Goal: Transaction & Acquisition: Purchase product/service

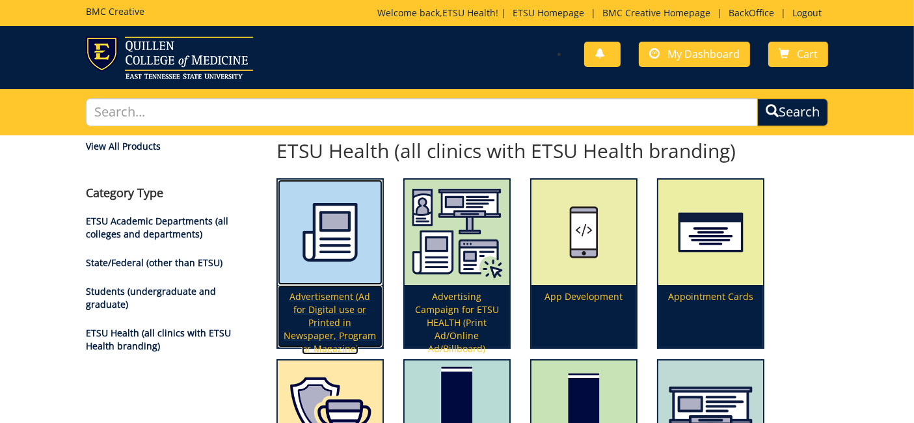
click at [334, 314] on p "Advertisement (Ad for Digital use or Printed in Newspaper, Program or Magazine)" at bounding box center [330, 316] width 105 height 62
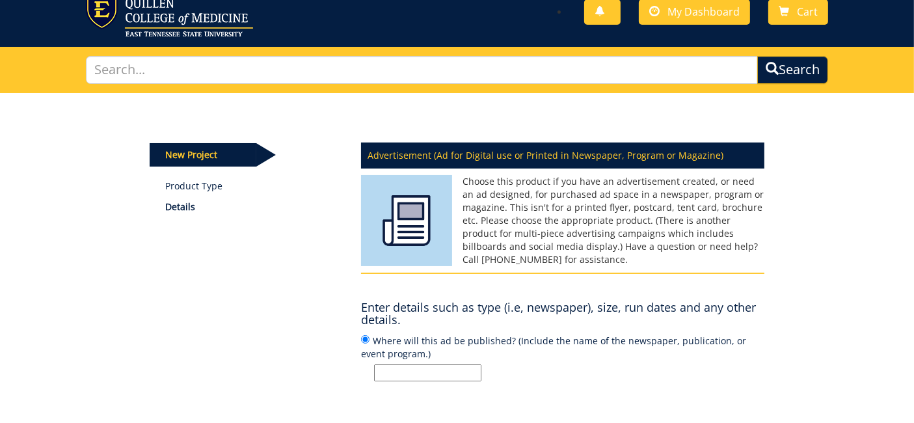
scroll to position [59, 0]
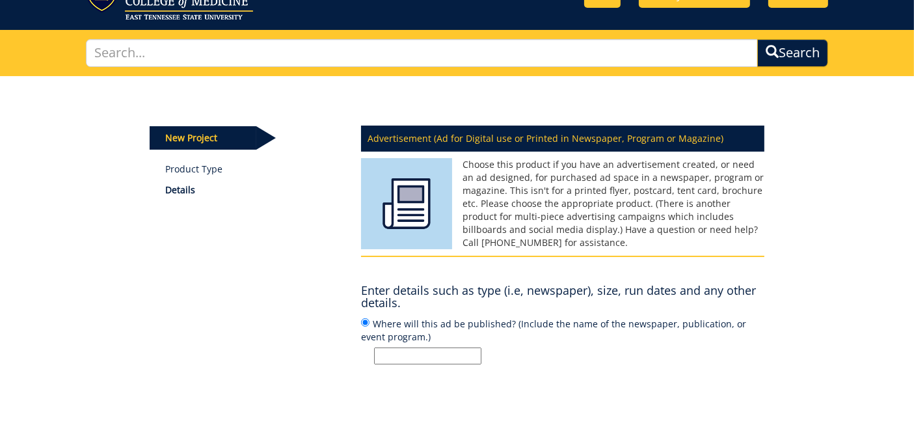
click at [435, 352] on input "Where will this ad be published? (Include the name of the newspaper, publicatio…" at bounding box center [427, 355] width 107 height 17
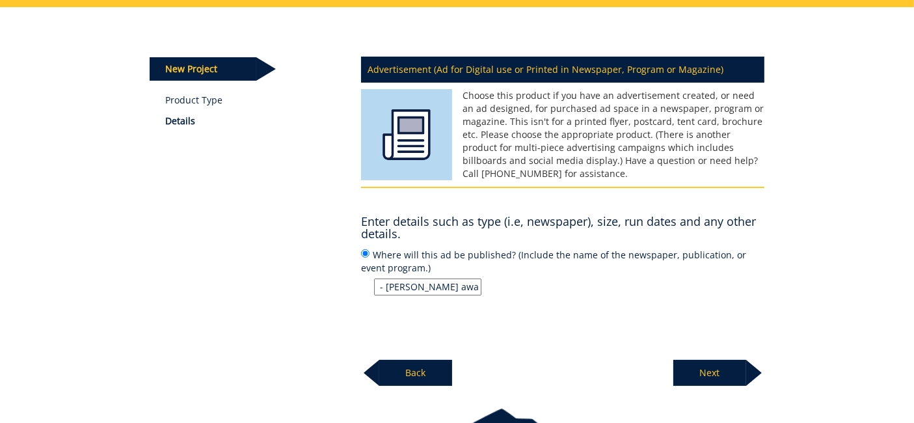
type input "Business Journal Ad - Jill aware of dimensions"
click at [704, 361] on p "Next" at bounding box center [709, 373] width 73 height 26
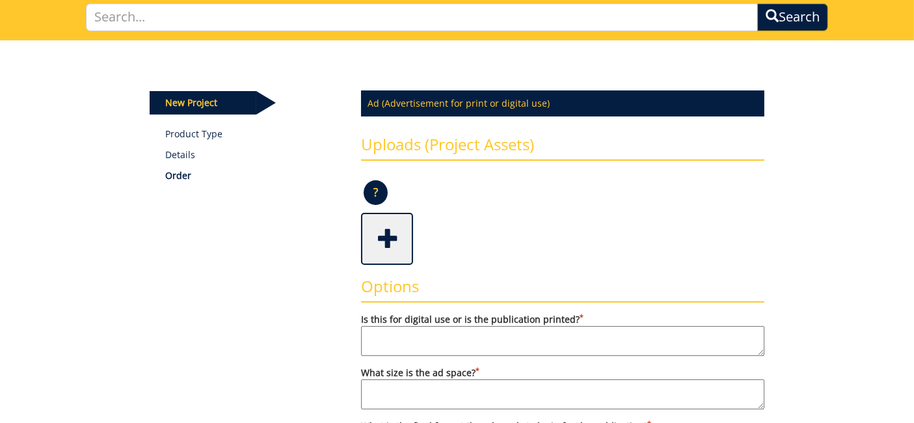
scroll to position [98, 0]
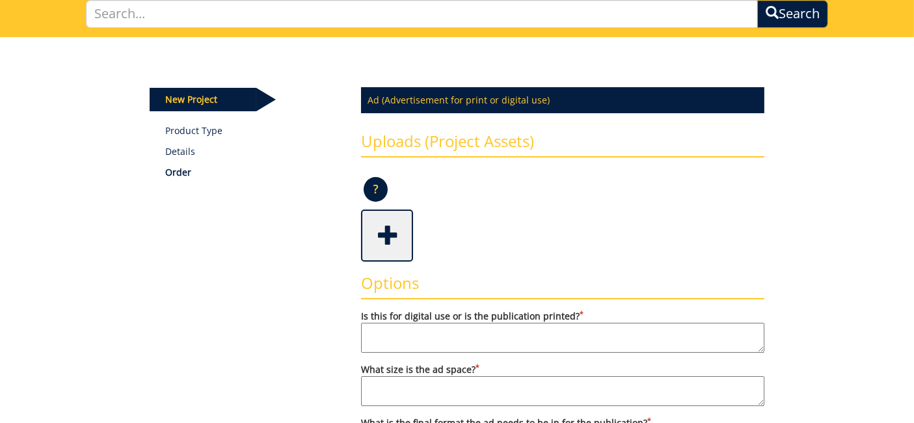
click at [491, 330] on textarea "Is this for digital use or is the publication printed? *" at bounding box center [562, 338] width 403 height 30
type textarea "P"
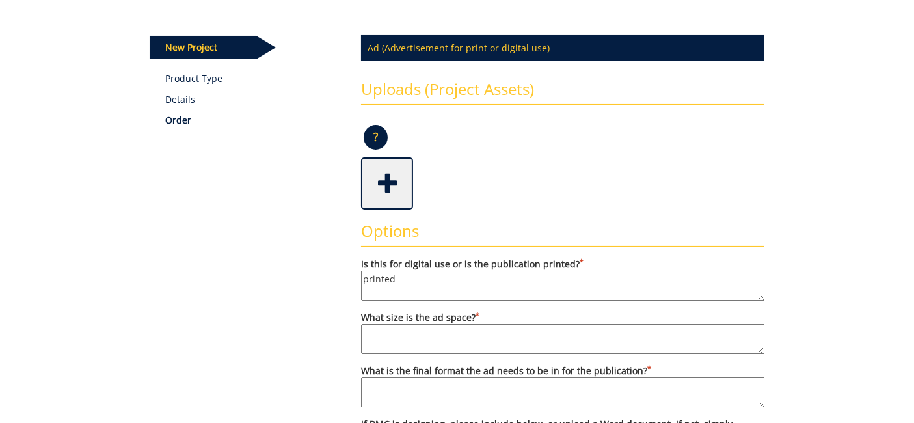
scroll to position [154, 0]
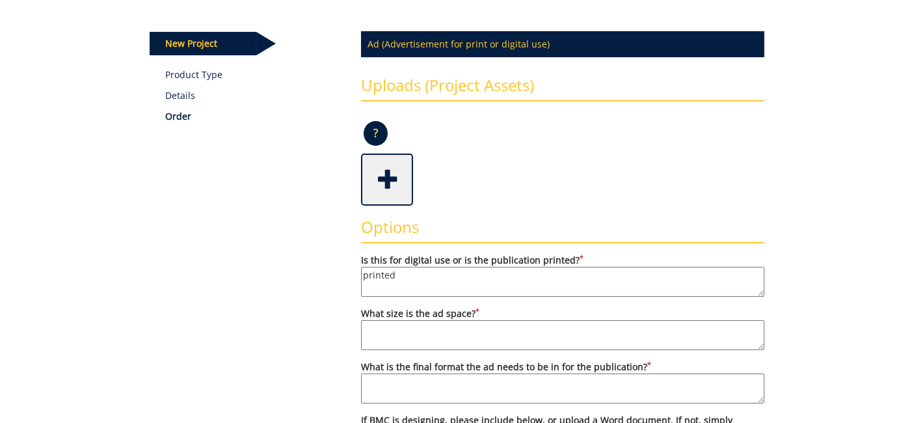
type textarea "printed"
click at [489, 328] on textarea "What size is the ad space? *" at bounding box center [562, 335] width 403 height 30
type textarea "[PERSON_NAME] has dimensions"
click at [472, 385] on textarea "What is the final format the ad needs to be in for the publication? *" at bounding box center [562, 388] width 403 height 30
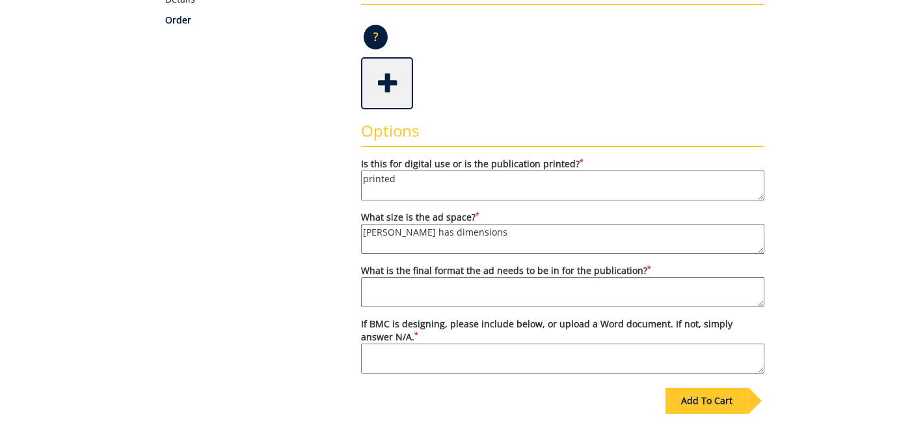
scroll to position [265, 0]
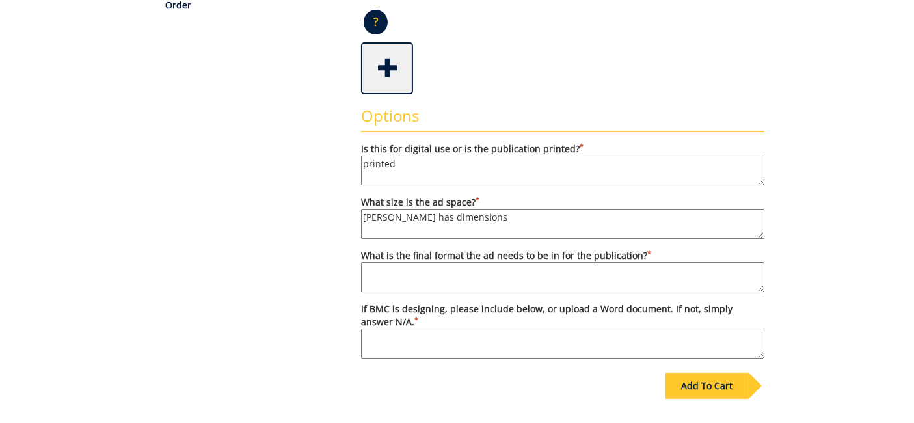
click at [522, 270] on textarea "What is the final format the ad needs to be in for the publication? *" at bounding box center [562, 277] width 403 height 30
type textarea "N"
type textarea "Jill will know this."
click at [512, 339] on textarea "If BMC is designing, please include below, or upload a Word document. If not, s…" at bounding box center [562, 344] width 403 height 30
type textarea "BMC is designing"
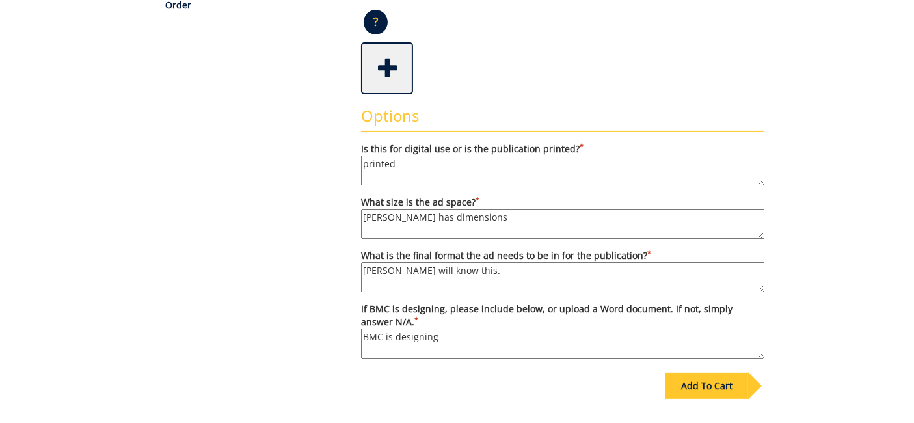
click at [468, 221] on textarea "Jill has dimensions" at bounding box center [562, 224] width 403 height 30
type textarea "Jill has dimensions."
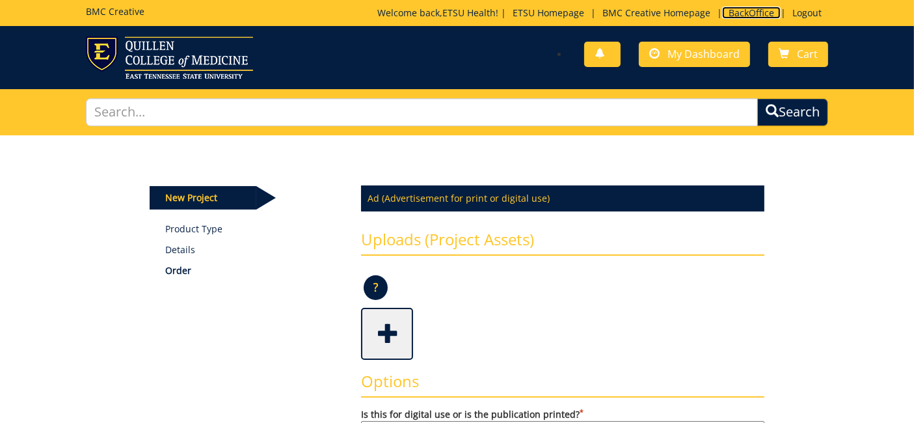
click at [765, 11] on link "BackOffice" at bounding box center [751, 13] width 59 height 12
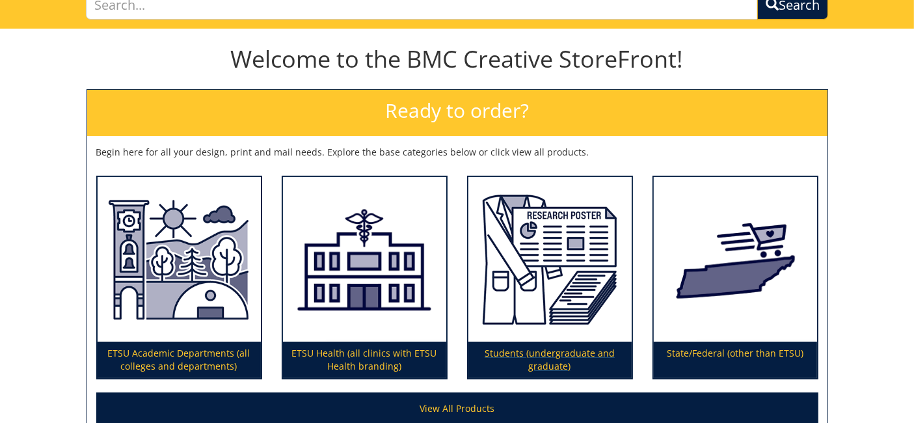
scroll to position [107, 0]
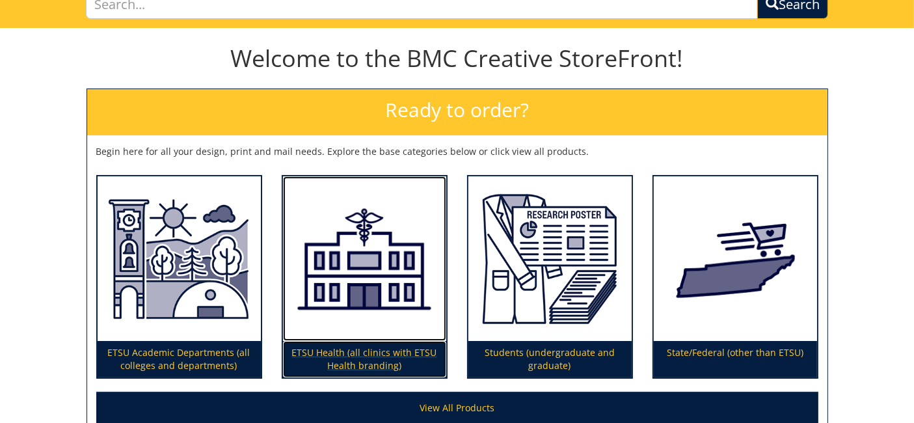
click at [310, 310] on img at bounding box center [364, 258] width 163 height 165
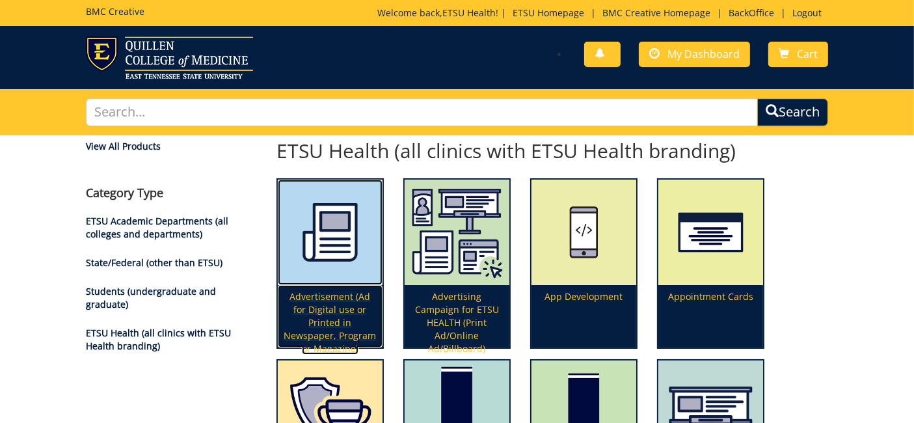
click at [338, 303] on p "Advertisement (Ad for Digital use or Printed in Newspaper, Program or Magazine)" at bounding box center [330, 316] width 105 height 62
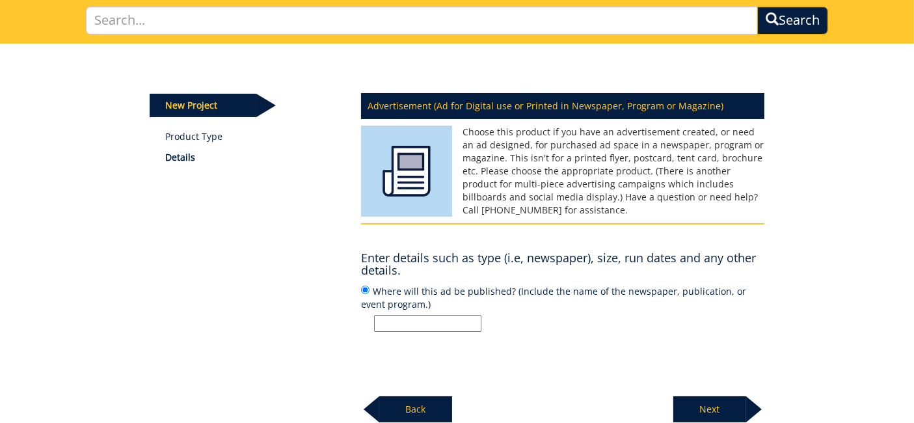
scroll to position [94, 0]
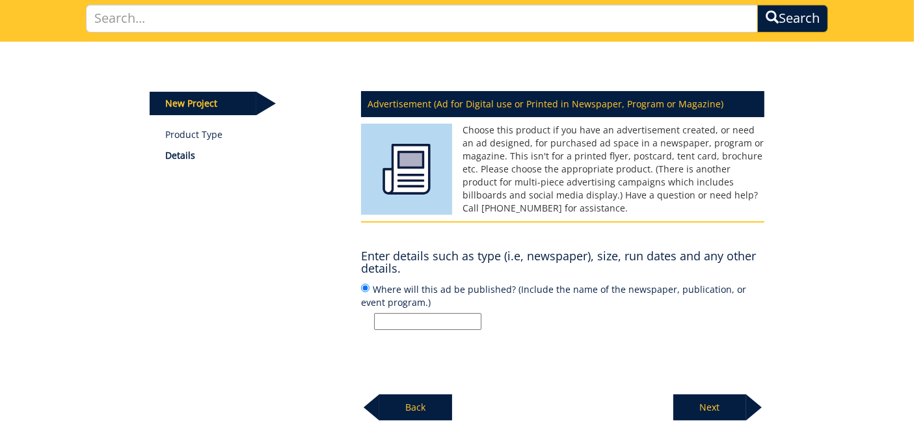
click at [394, 315] on input "Where will this ad be published? (Include the name of the newspaper, publicatio…" at bounding box center [427, 321] width 107 height 17
paste input "Business Journal"
type input "Business Journal"
click at [712, 406] on p "Next" at bounding box center [709, 407] width 73 height 26
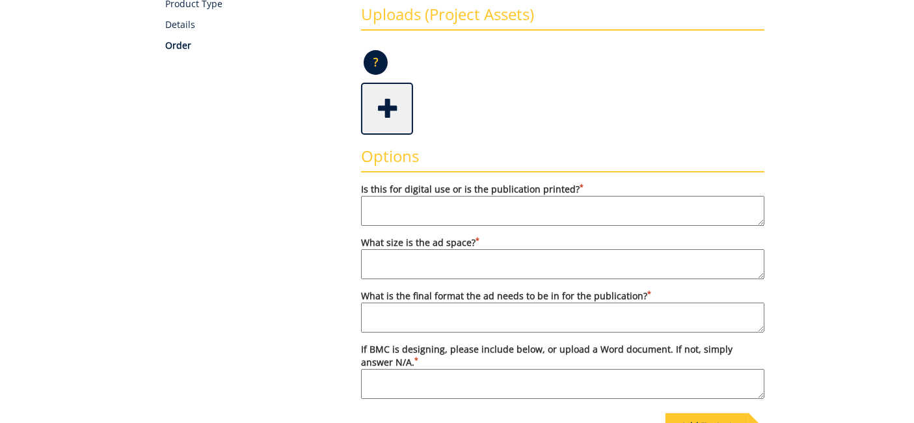
scroll to position [230, 0]
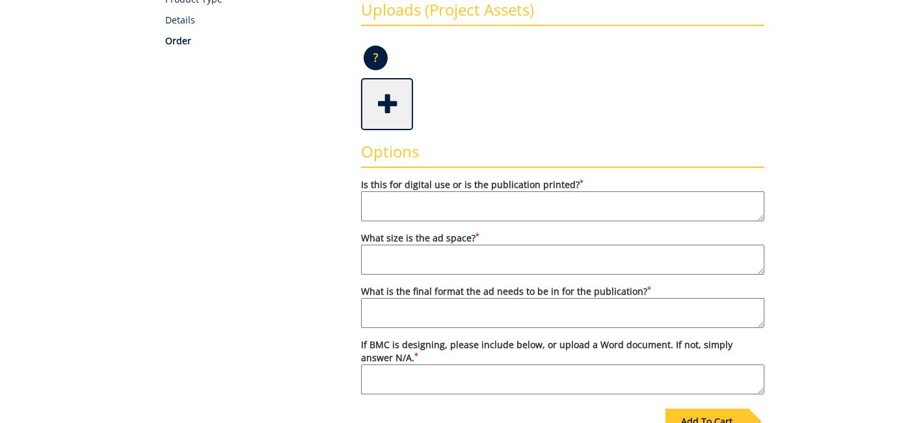
click at [579, 202] on textarea "Is this for digital use or is the publication printed? *" at bounding box center [562, 206] width 403 height 30
type textarea "print"
paste textarea "7.875"w x 5"d"
type textarea "7.875"w x 5"d"
click at [410, 311] on textarea "What is the final format the ad needs to be in for the publication? *" at bounding box center [562, 313] width 403 height 30
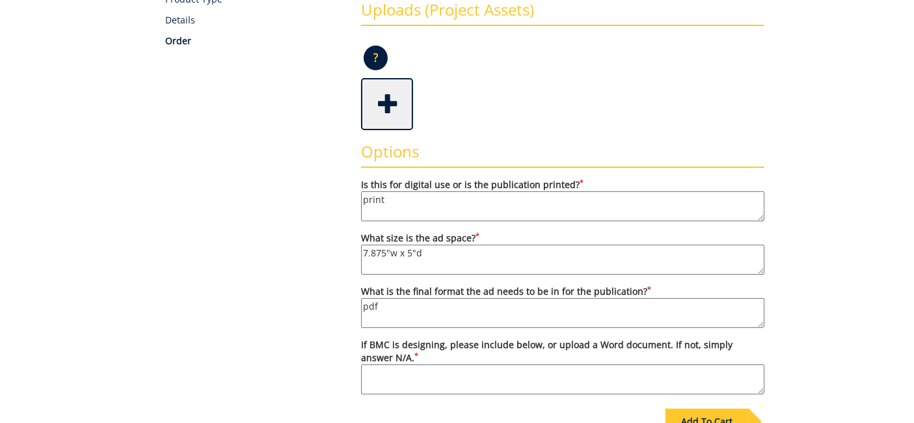
type textarea "pdf"
click at [410, 367] on textarea "If BMC is designing, please include below, or upload a Word document. If not, s…" at bounding box center [562, 379] width 403 height 30
type textarea "M"
drag, startPoint x: 388, startPoint y: 369, endPoint x: 318, endPoint y: 369, distance: 70.9
click at [318, 369] on div "Some kind of message here. New Project Product Type Details Order Ad (Advertise…" at bounding box center [457, 203] width 634 height 595
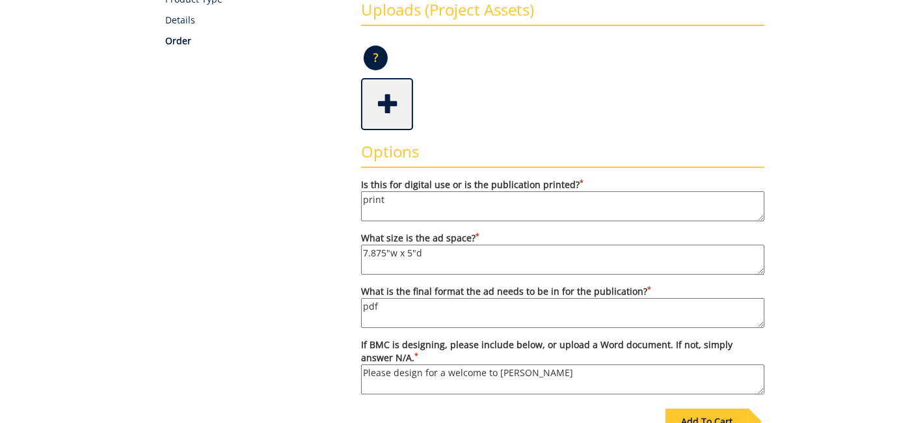
click at [401, 367] on textarea "Please design for a welcome to Dr. Jennifer Whittington" at bounding box center [562, 379] width 403 height 30
click at [467, 365] on textarea "Please create a welcome to Dr. Jennifer Whittington" at bounding box center [562, 379] width 403 height 30
click at [600, 366] on textarea "Please create a welcome ad for Dr. Jennifer Whittington" at bounding box center [562, 379] width 403 height 30
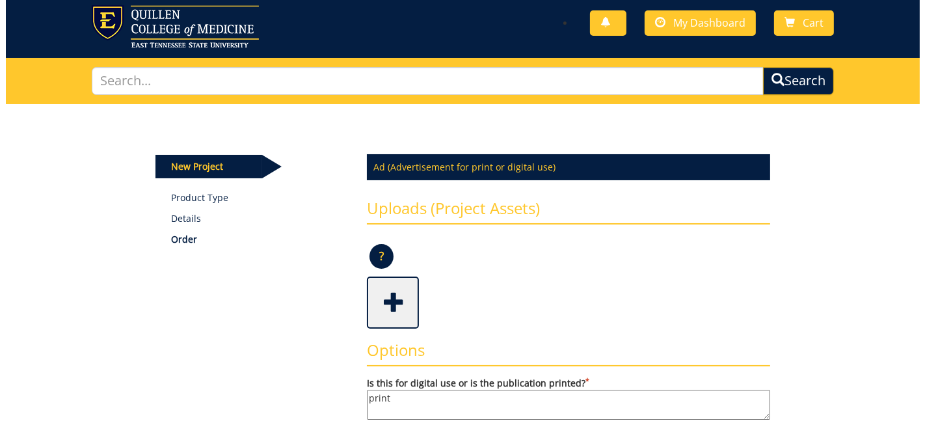
scroll to position [30, 0]
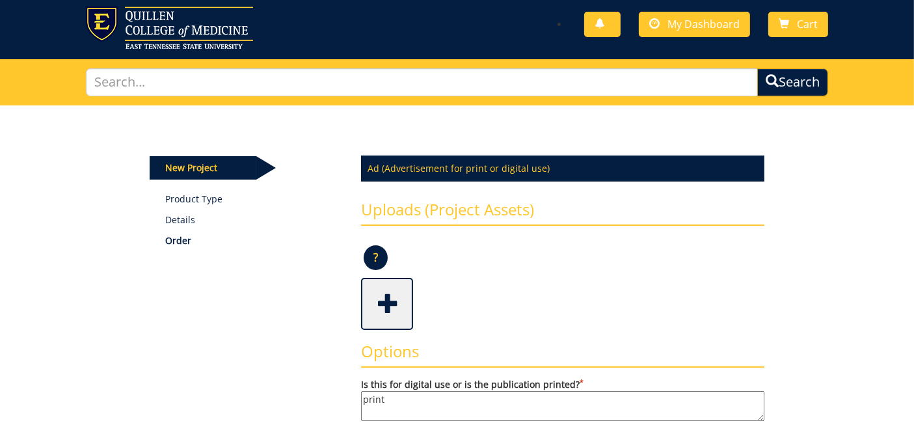
type textarea "Please create a welcome ad for Dr. Jennifer Whittington."
click at [392, 300] on span at bounding box center [388, 303] width 52 height 46
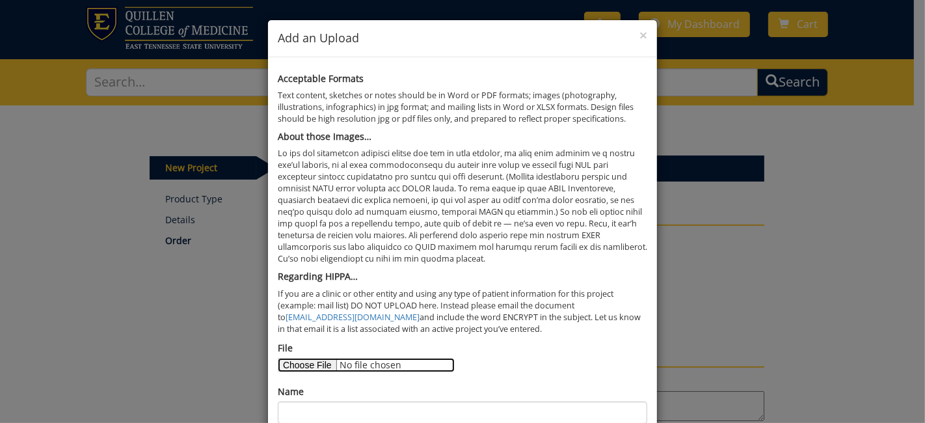
click at [301, 358] on input "File" at bounding box center [366, 365] width 177 height 14
type input "C:\fakepath\Whittington Business Journal Print Ad Instructions.docx"
click at [343, 396] on div "Name" at bounding box center [463, 404] width 370 height 38
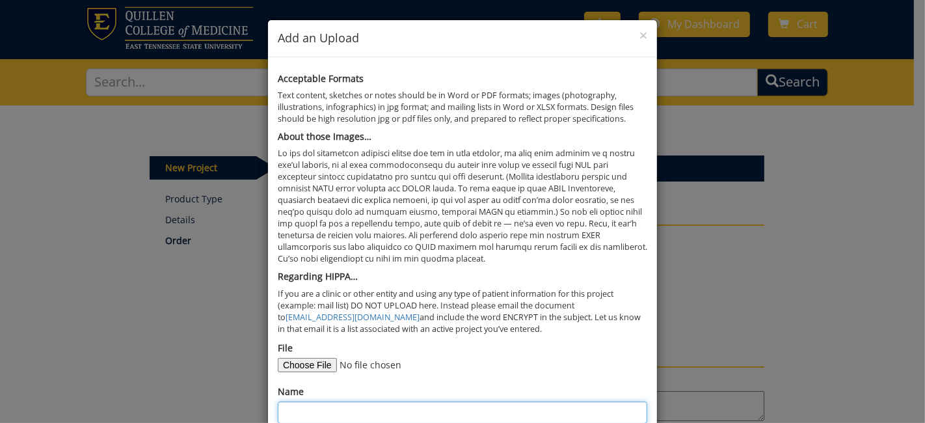
click at [336, 409] on input "Name" at bounding box center [463, 412] width 370 height 22
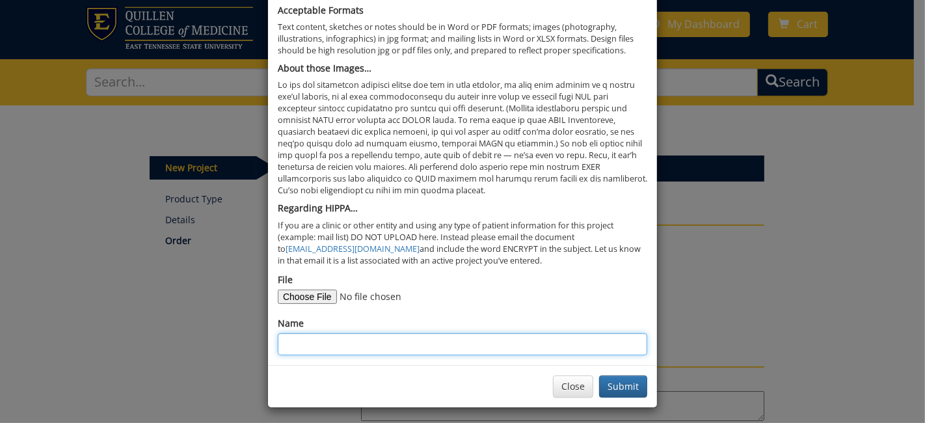
scroll to position [70, 0]
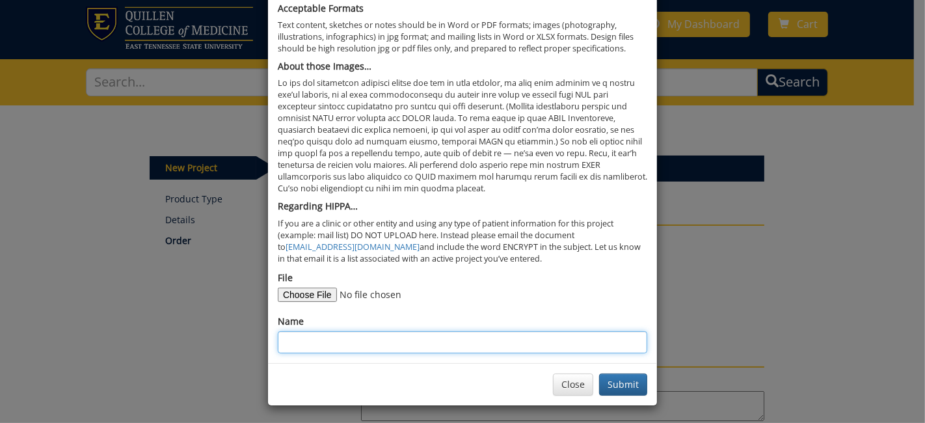
paste input "Whittington Business Journal Print Ad Instructions"
drag, startPoint x: 405, startPoint y: 344, endPoint x: 236, endPoint y: 337, distance: 169.3
click at [236, 337] on div "× Add an Upload Acceptable Formats Text content, sketches or notes should be in…" at bounding box center [462, 211] width 925 height 423
type input "Print Ad Instructions"
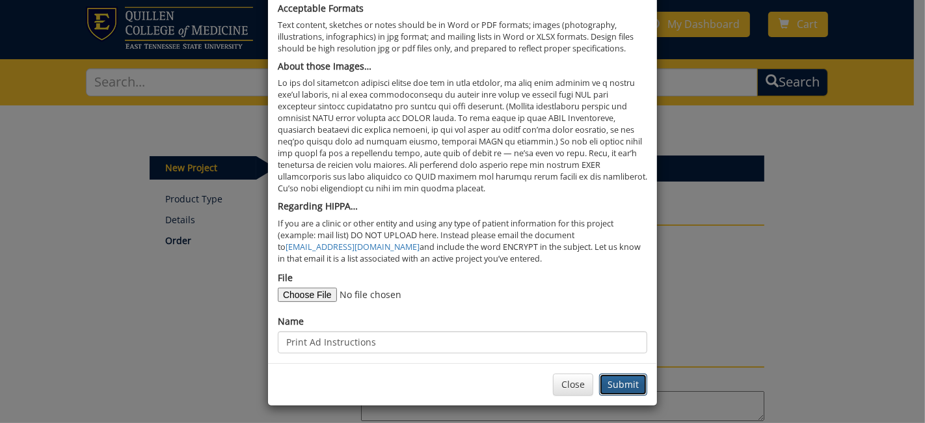
click at [610, 373] on button "Submit" at bounding box center [623, 384] width 48 height 22
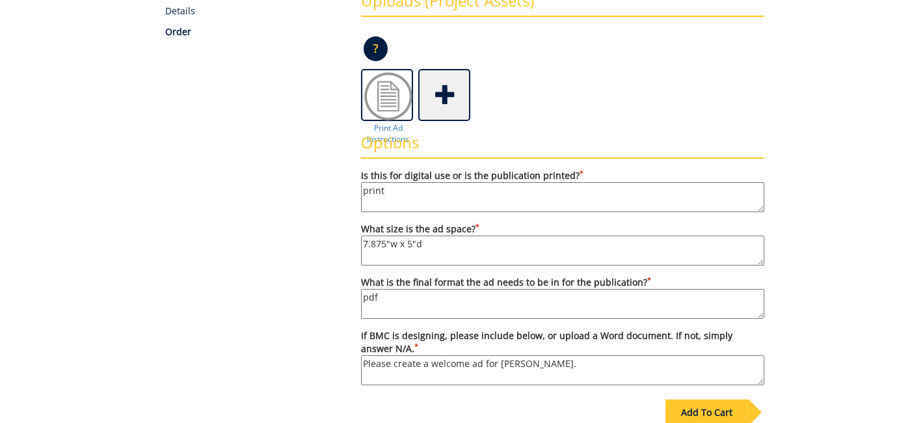
scroll to position [429, 0]
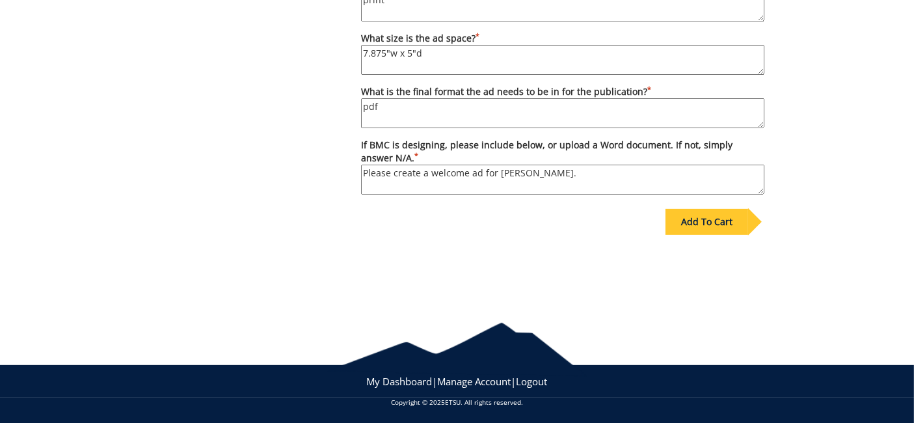
click at [630, 168] on textarea "Please create a welcome ad for Dr. Jennifer Whittington." at bounding box center [562, 180] width 403 height 30
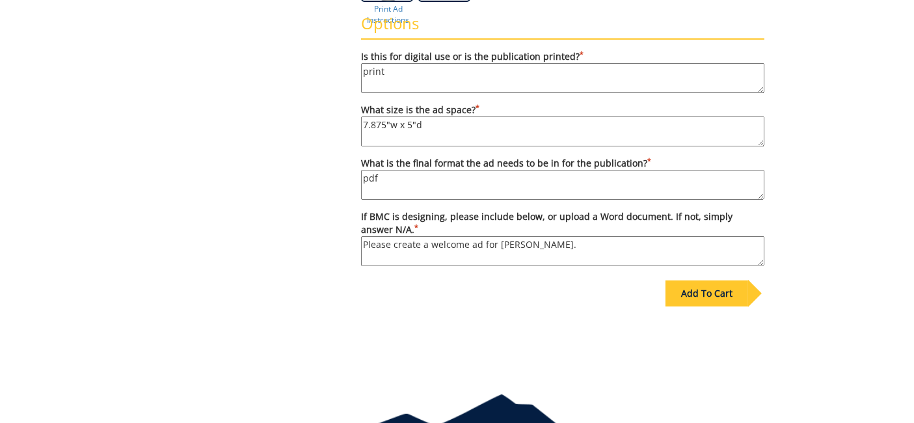
scroll to position [361, 0]
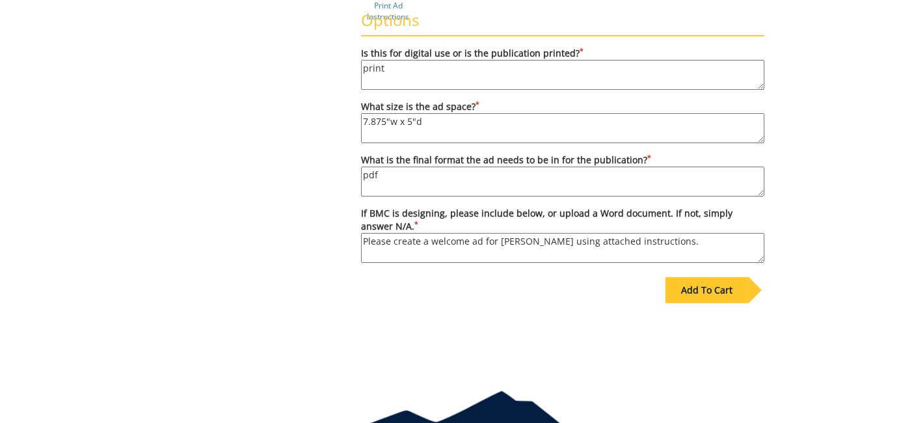
type textarea "Please create a welcome ad for [PERSON_NAME] using attached instructions."
click at [727, 284] on div "Add To Cart" at bounding box center [707, 290] width 83 height 26
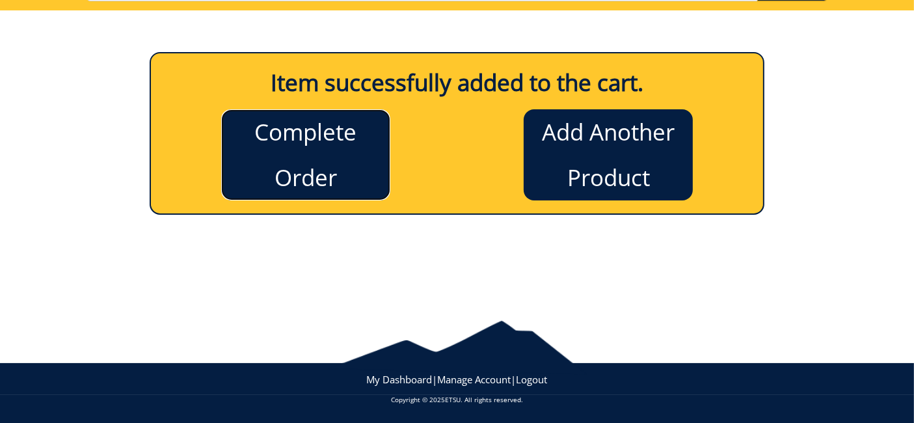
click at [306, 138] on link "Complete Order" at bounding box center [305, 154] width 169 height 91
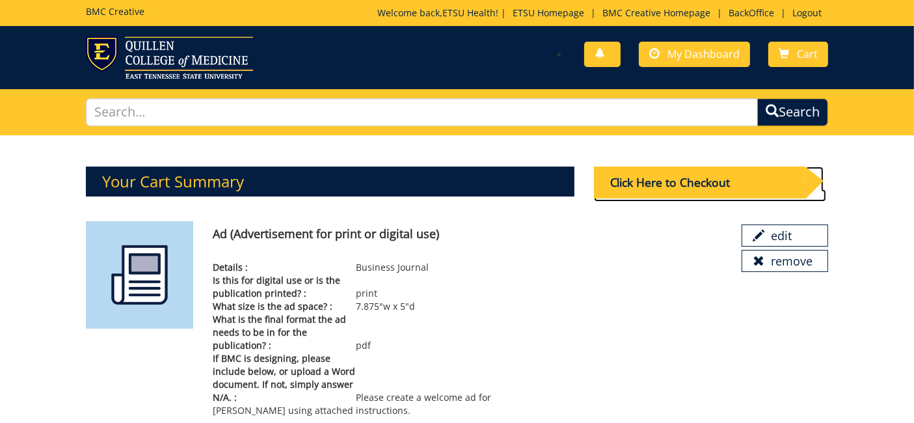
click at [692, 185] on div "Click Here to Checkout" at bounding box center [699, 183] width 211 height 32
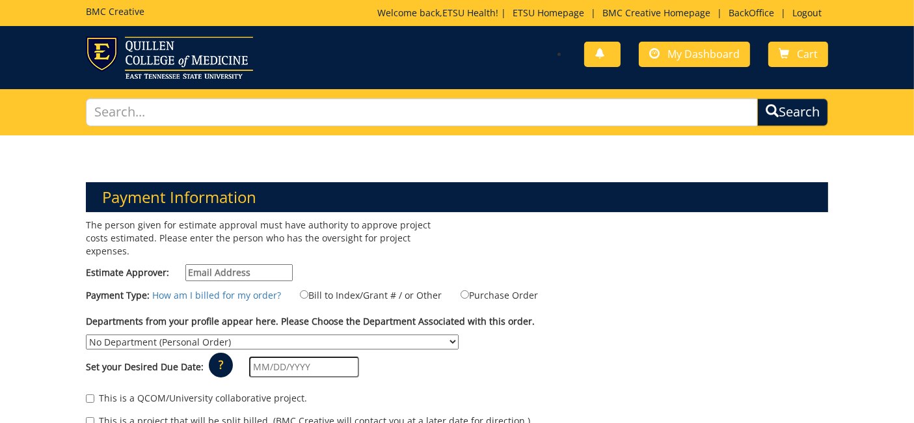
click at [243, 264] on input "Estimate Approver:" at bounding box center [238, 272] width 107 height 17
type input "earlykl@etsu.edu"
click at [366, 272] on div "The person given for estimate approval must have authority to approve project c…" at bounding box center [266, 253] width 381 height 69
click at [360, 288] on label "Bill to Index/Grant # / or Other" at bounding box center [363, 295] width 158 height 14
click at [308, 290] on input "Bill to Index/Grant # / or Other" at bounding box center [304, 294] width 8 height 8
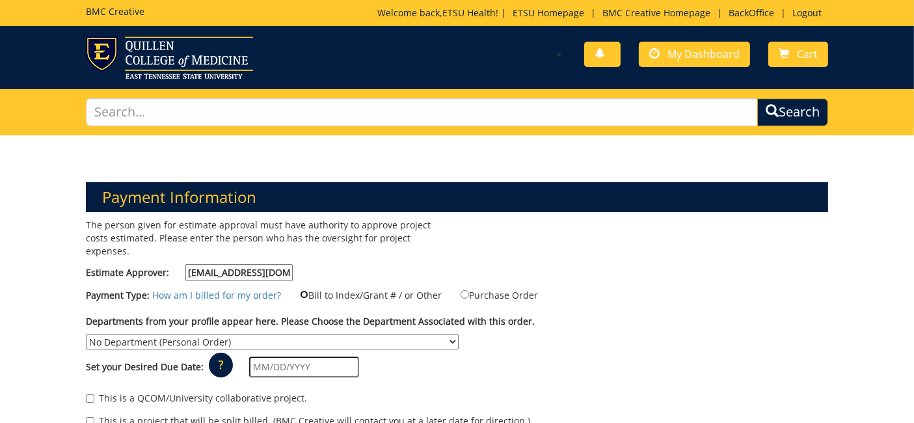
radio input "true"
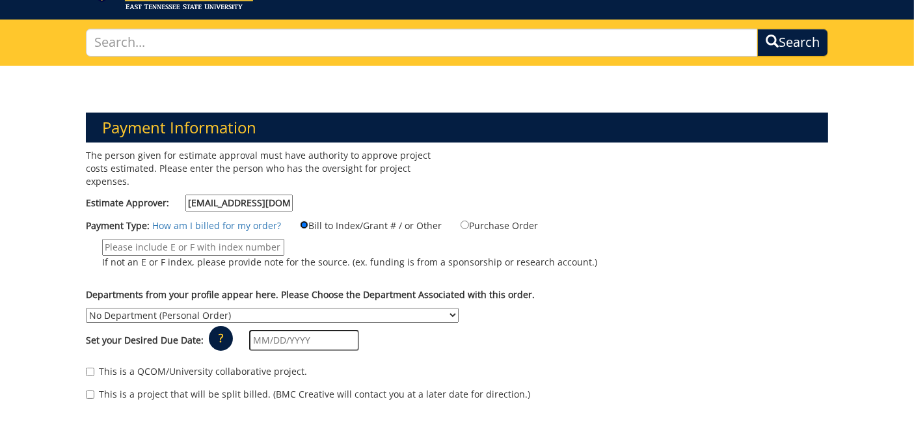
scroll to position [72, 0]
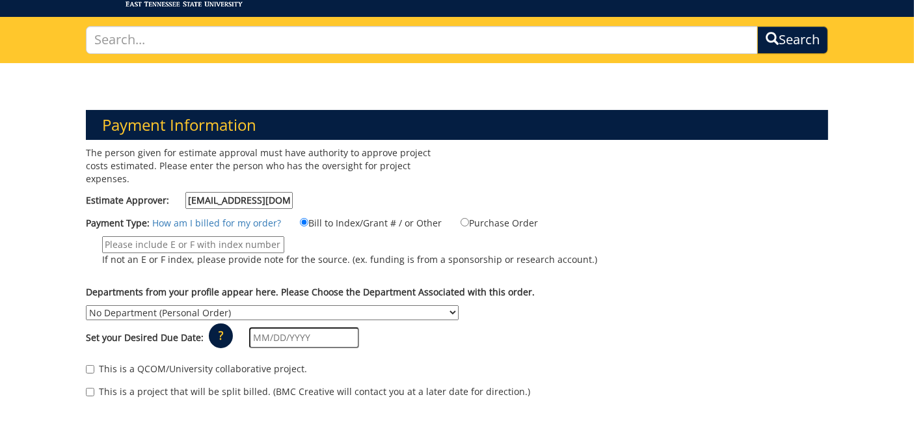
click at [234, 236] on input "If not an E or F index, please provide note for the source. (ex. funding is fro…" at bounding box center [193, 244] width 182 height 17
click at [211, 236] on input "If not an E or F index, please provide note for the source. (ex. funding is fro…" at bounding box center [193, 244] width 182 height 17
type input "t"
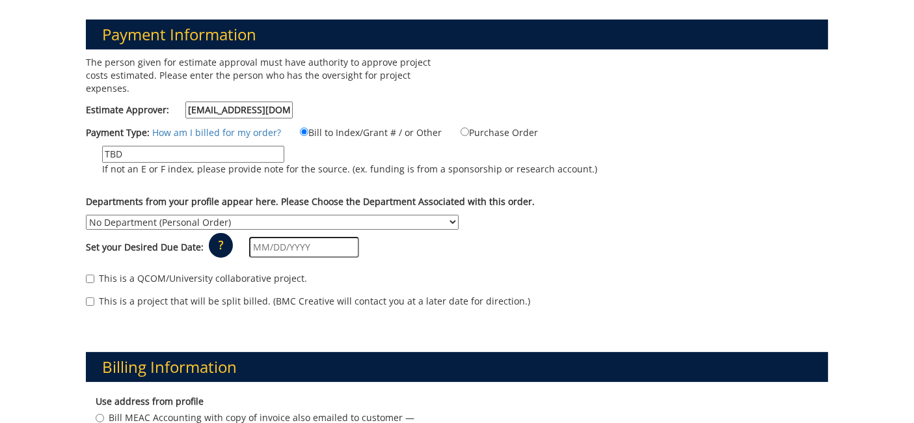
scroll to position [217, 0]
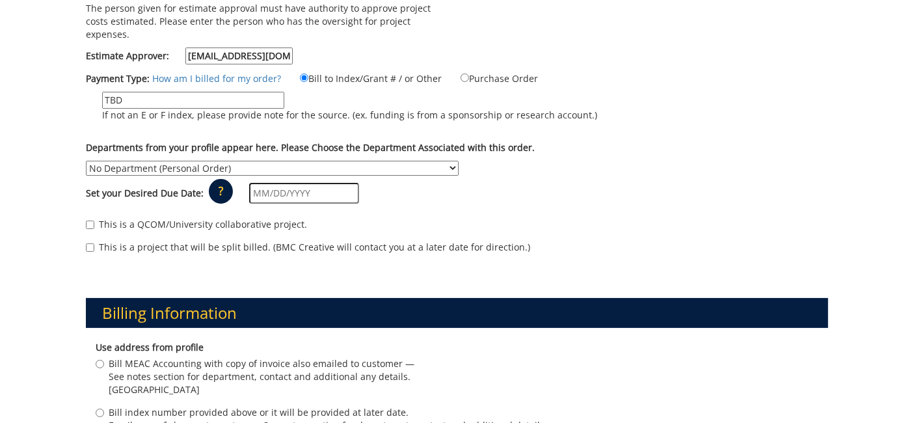
type input "TBD"
click at [448, 161] on select "No Department (Personal Order) Academic Affairs COM Anatomy and Cell Biology Bi…" at bounding box center [272, 168] width 373 height 15
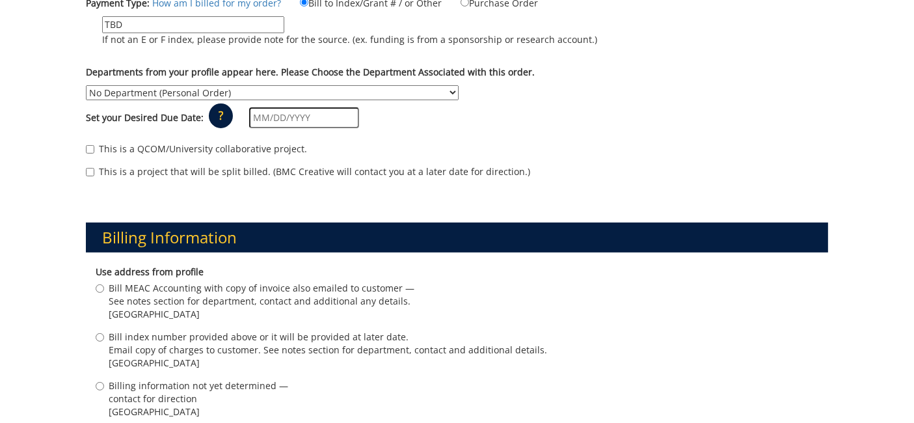
scroll to position [289, 0]
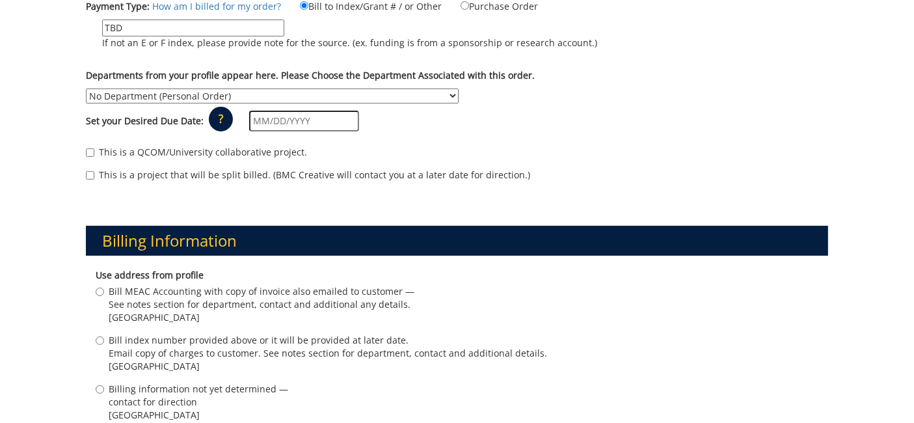
click at [362, 88] on select "No Department (Personal Order) Academic Affairs COM Anatomy and Cell Biology Bi…" at bounding box center [272, 95] width 373 height 15
select select "265"
click at [86, 88] on select "No Department (Personal Order) Academic Affairs COM Anatomy and Cell Biology Bi…" at bounding box center [272, 95] width 373 height 15
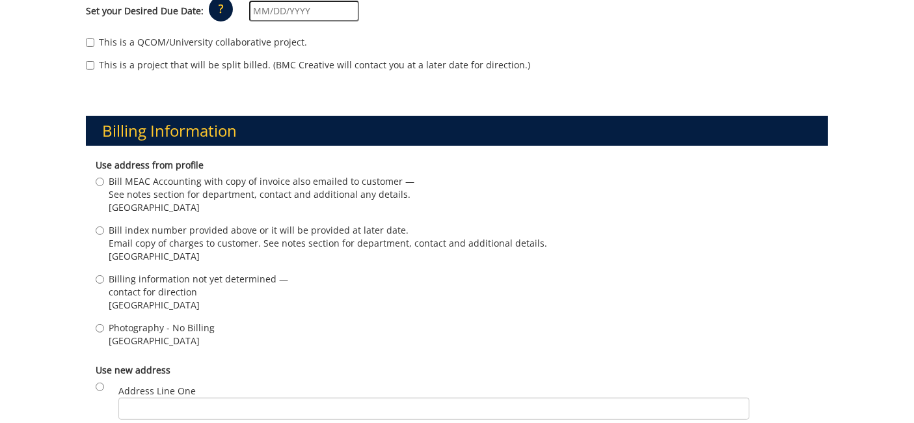
scroll to position [433, 0]
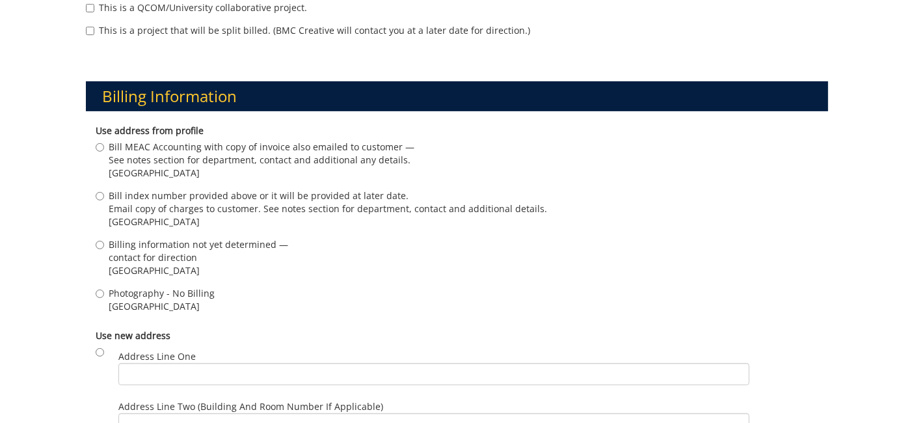
click at [176, 238] on span "Billing information not yet determined —" at bounding box center [199, 244] width 180 height 13
click at [104, 241] on input "Billing information not yet determined — contact for direction Johnson City , T…" at bounding box center [100, 245] width 8 height 8
radio input "true"
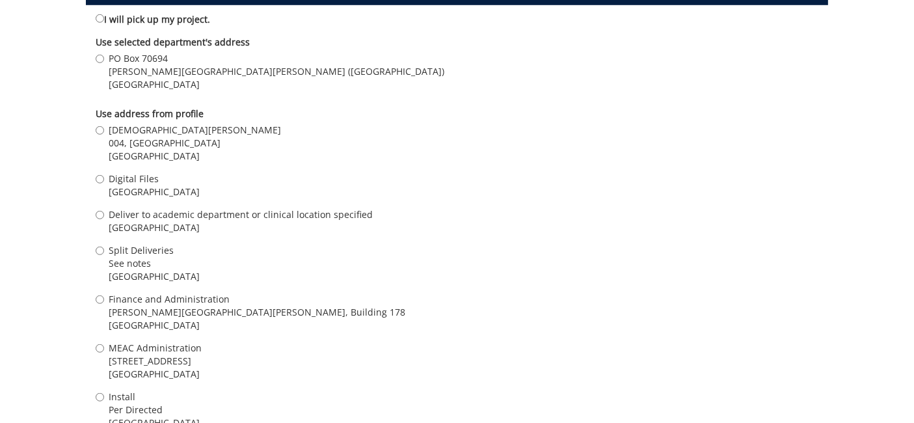
scroll to position [1012, 0]
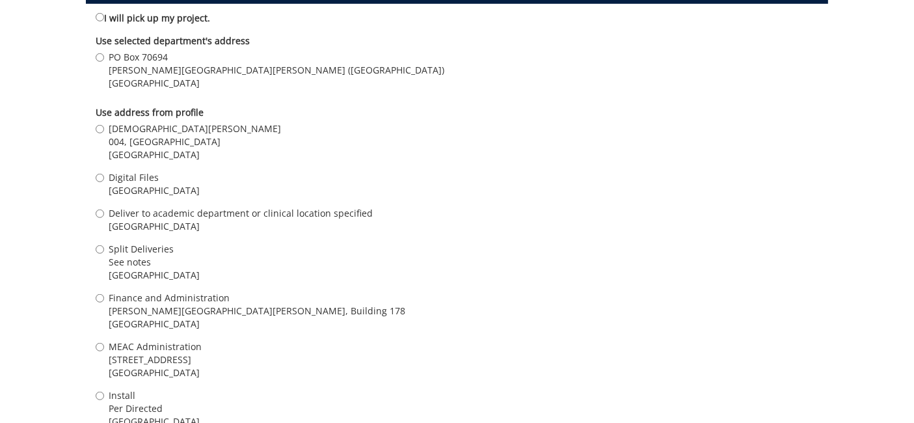
click at [130, 171] on span "Digital Files" at bounding box center [154, 177] width 91 height 13
click at [104, 174] on input "Digital Files Johnson City , TN 37601" at bounding box center [100, 178] width 8 height 8
radio input "true"
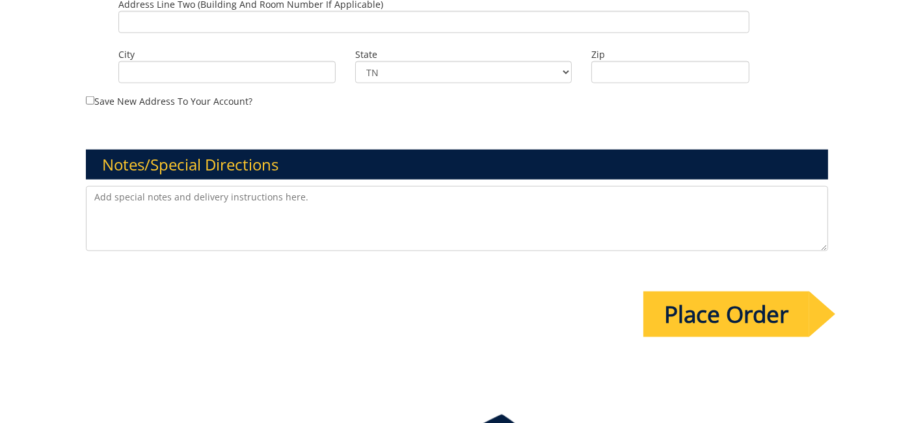
scroll to position [1590, 0]
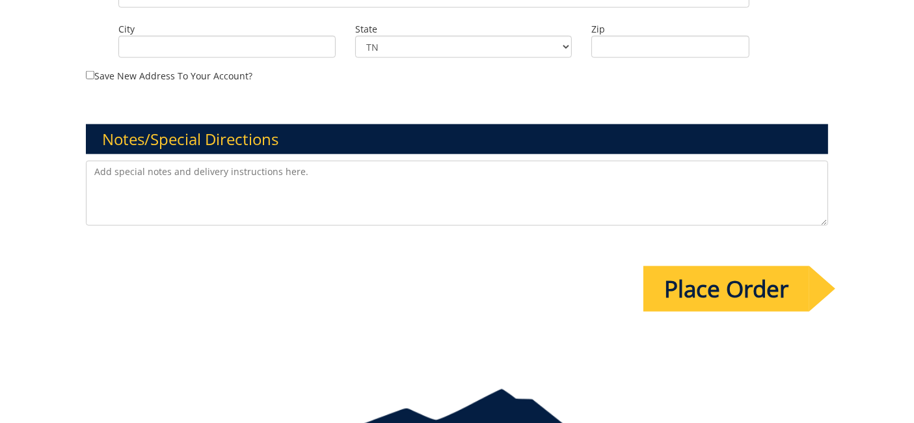
click at [258, 161] on textarea at bounding box center [457, 193] width 742 height 65
paste textarea "Whittington Business Journal Print Ad Instructions"
drag, startPoint x: 321, startPoint y: 154, endPoint x: 273, endPoint y: 191, distance: 61.3
click at [257, 161] on textarea "Whittington Business Journal Print Ad Instructions" at bounding box center [457, 193] width 742 height 65
click at [90, 161] on textarea "Whittington Business Journal Print Ad" at bounding box center [457, 193] width 742 height 65
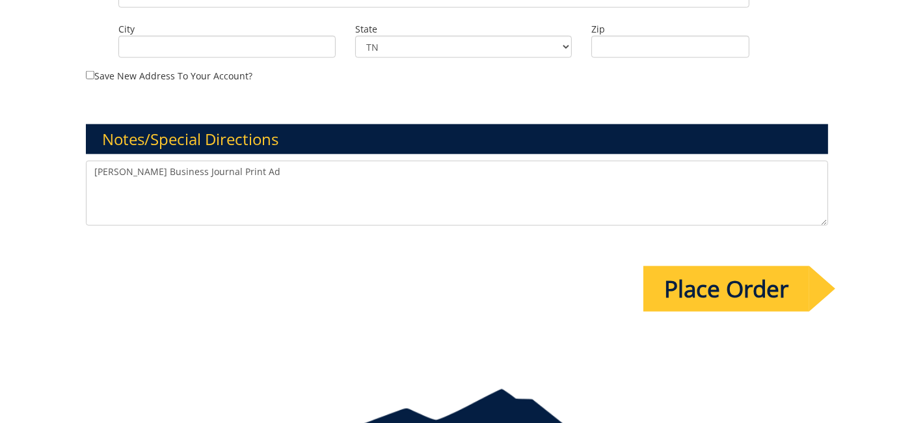
type textarea "Dr. Whittington Business Journal Print Ad"
click at [288, 140] on div "Notes/Special Directions Dr. Whittington Business Journal Print Ad" at bounding box center [457, 161] width 762 height 136
click at [286, 161] on textarea "Dr. Whittington Business Journal Print Ad" at bounding box center [457, 193] width 742 height 65
click at [733, 266] on input "Place Order" at bounding box center [726, 289] width 166 height 46
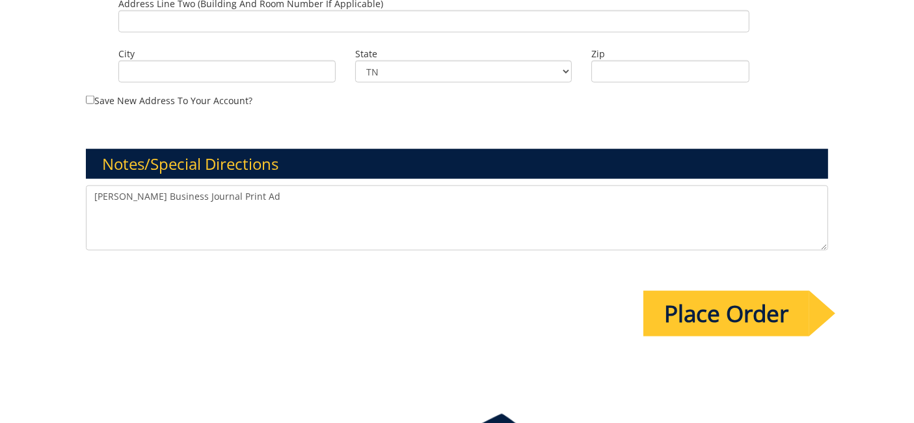
scroll to position [1662, 0]
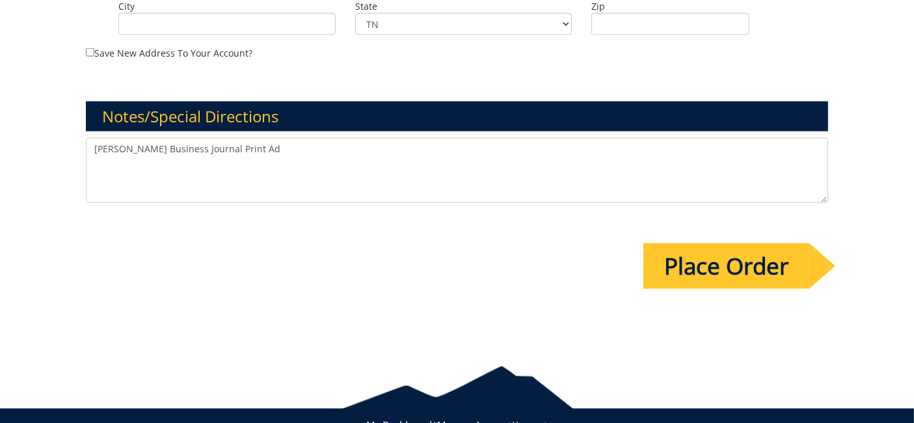
drag, startPoint x: 223, startPoint y: 119, endPoint x: 55, endPoint y: 102, distance: 168.1
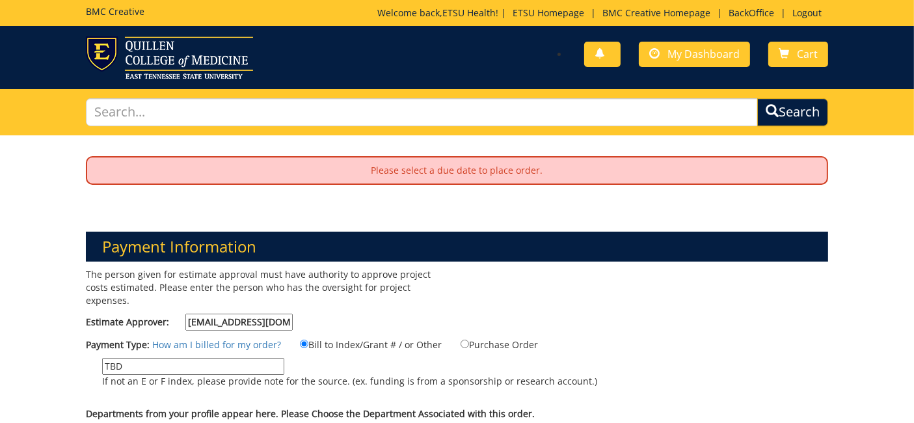
scroll to position [217, 0]
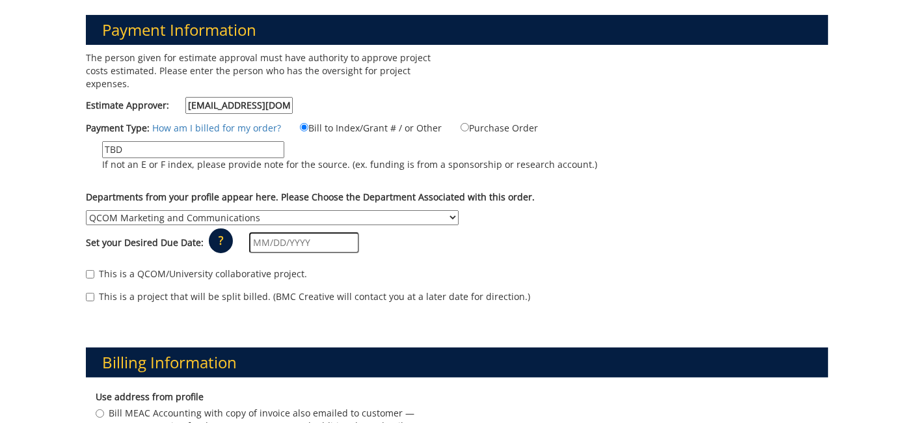
click at [269, 210] on select "No Department (Personal Order) Academic Affairs COM Anatomy and Cell Biology Bi…" at bounding box center [272, 217] width 373 height 15
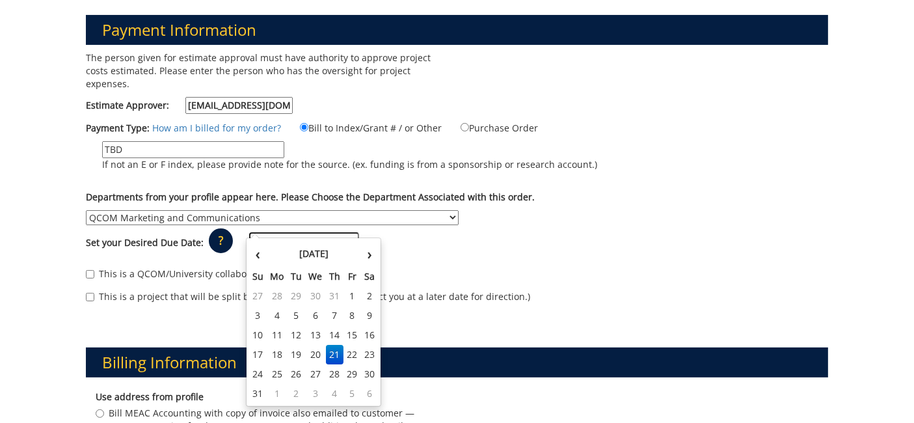
click at [264, 232] on input "text" at bounding box center [304, 242] width 110 height 21
click at [351, 358] on td "22" at bounding box center [353, 355] width 18 height 20
type input "[DATE]"
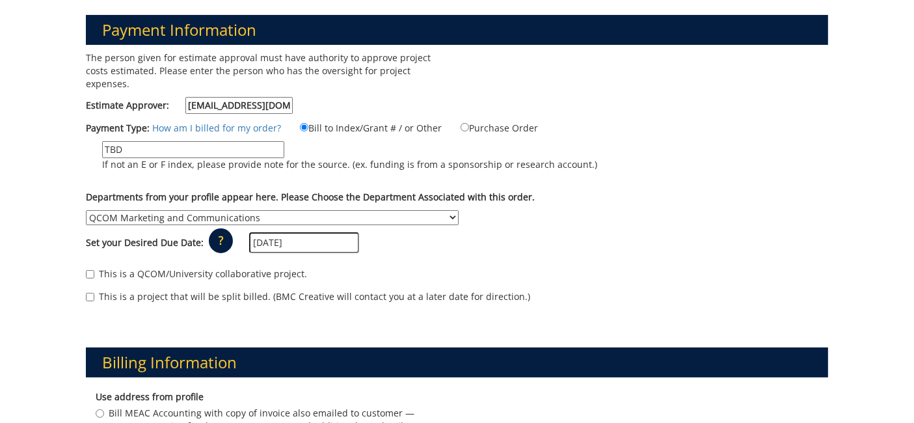
click at [475, 226] on div "Set your Desired Due Date: ? × How long will my project take to finish? : Pleas…" at bounding box center [457, 243] width 762 height 36
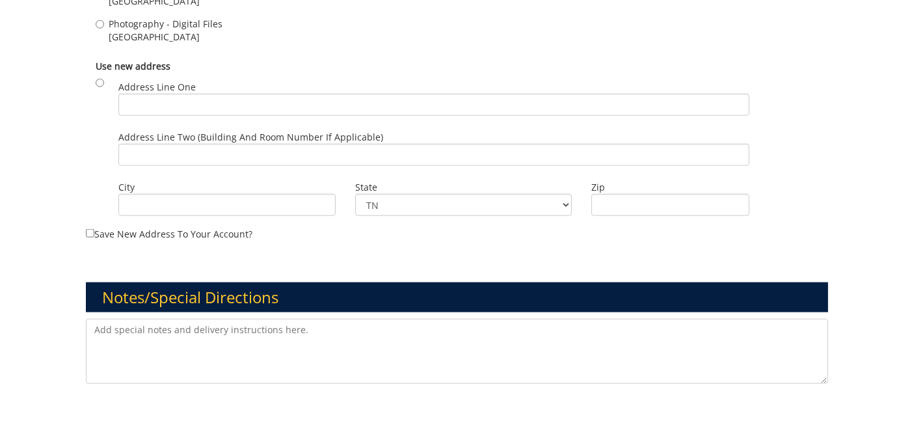
scroll to position [1692, 0]
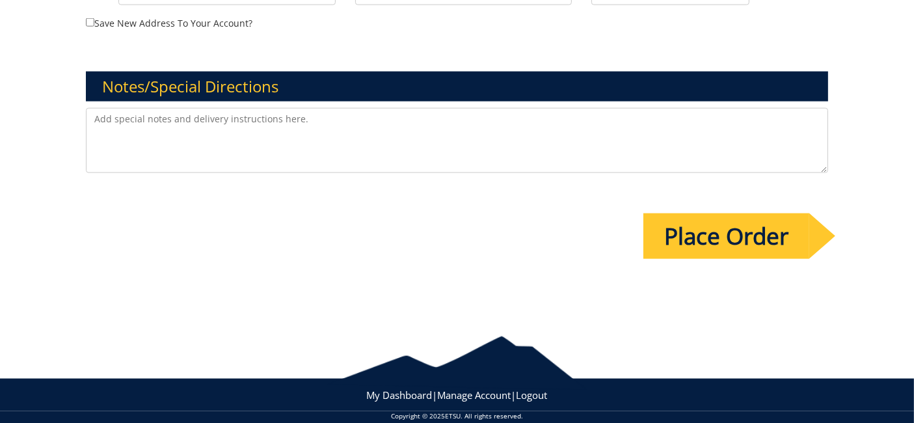
click at [746, 213] on input "Place Order" at bounding box center [726, 236] width 166 height 46
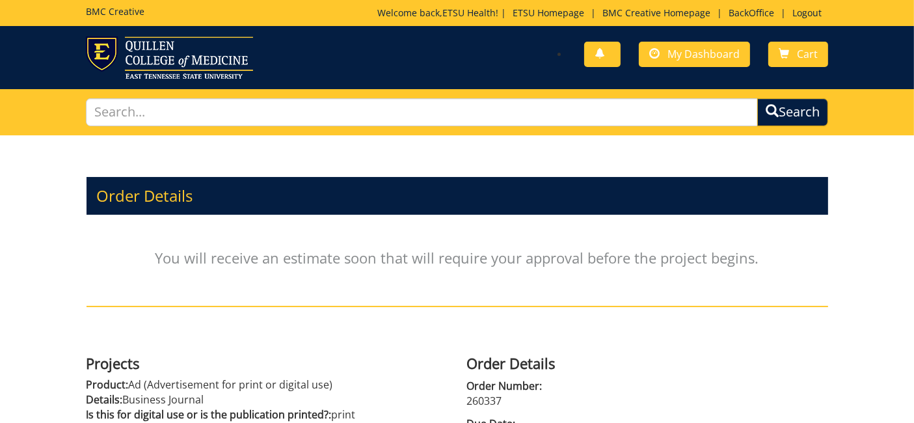
click at [468, 389] on span "Order Number:" at bounding box center [647, 386] width 361 height 15
click at [476, 404] on p "260337" at bounding box center [647, 401] width 361 height 15
copy p "260337"
